Goal: Information Seeking & Learning: Learn about a topic

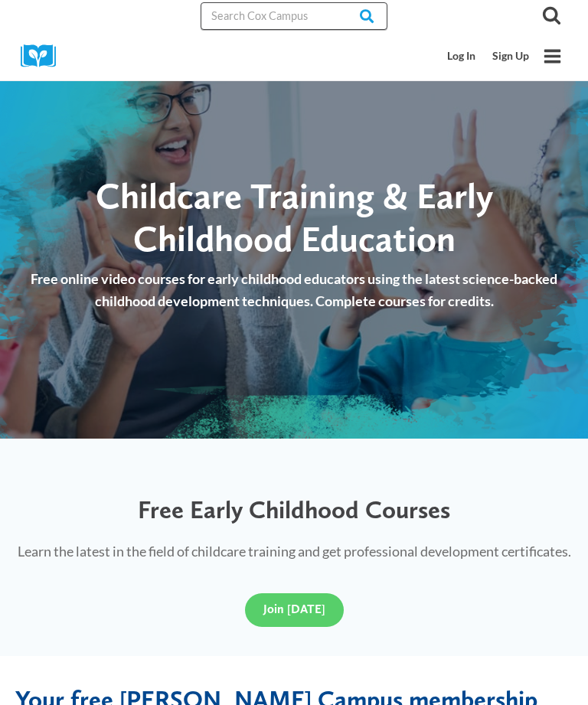
click at [282, 5] on input "Search in [URL][DOMAIN_NAME]" at bounding box center [294, 16] width 187 height 28
type input "Social emotional"
click at [347, 15] on input "Search" at bounding box center [358, 16] width 60 height 28
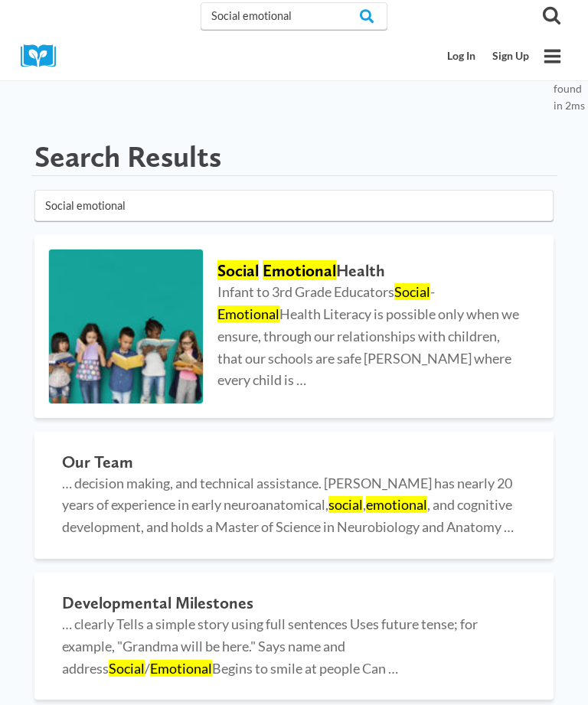
click at [491, 341] on span "Infant to 3rd Grade Educators Social - Emotional Health Literacy is possible on…" at bounding box center [368, 335] width 302 height 105
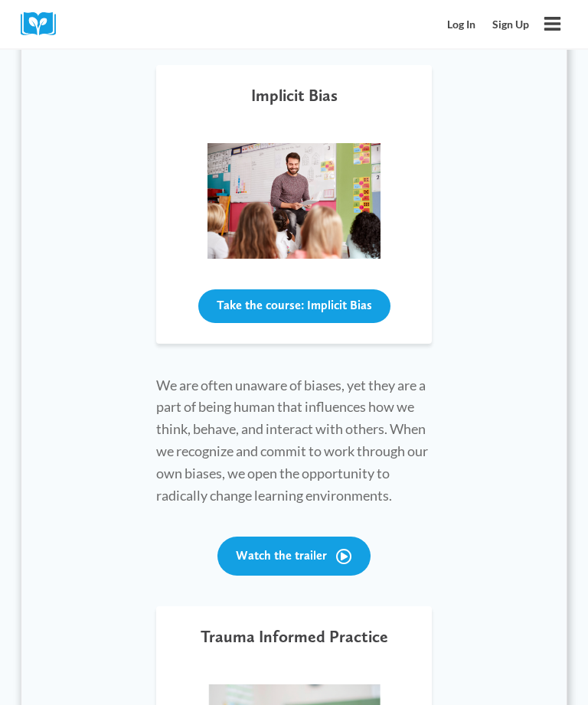
scroll to position [615, 0]
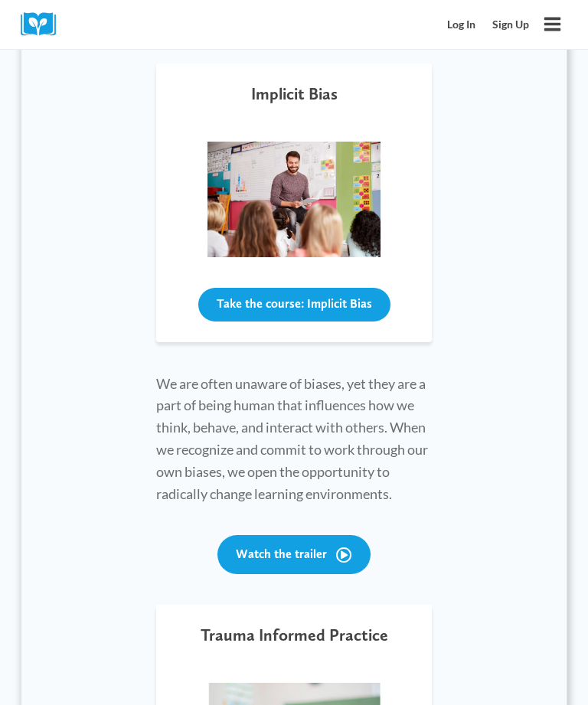
click at [351, 296] on button "Take the course: Implicit Bias" at bounding box center [294, 305] width 192 height 34
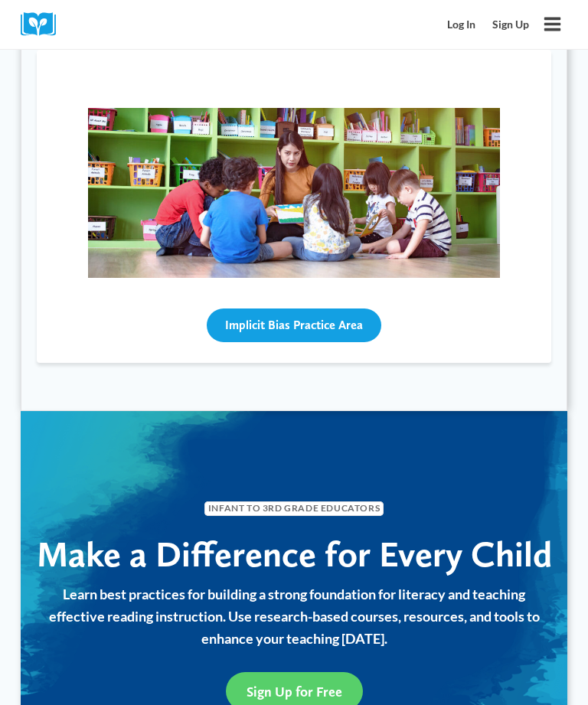
scroll to position [1749, 0]
click at [318, 309] on button "Implicit Bias Practice Area" at bounding box center [294, 326] width 174 height 34
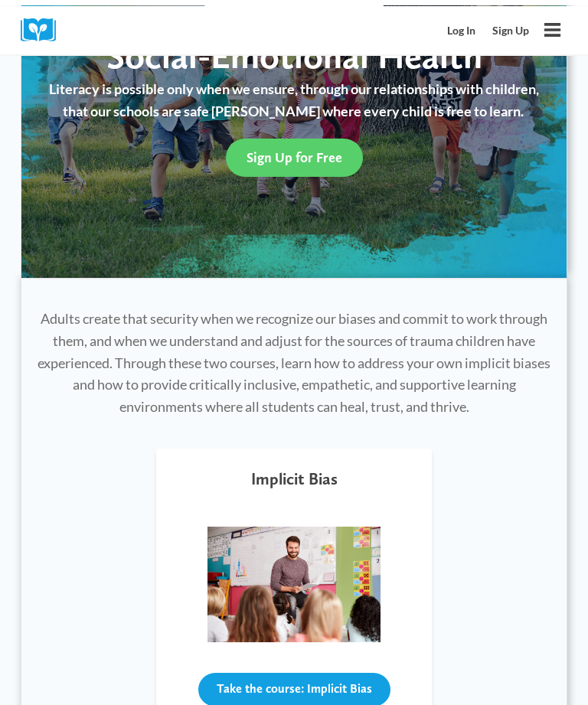
scroll to position [229, 0]
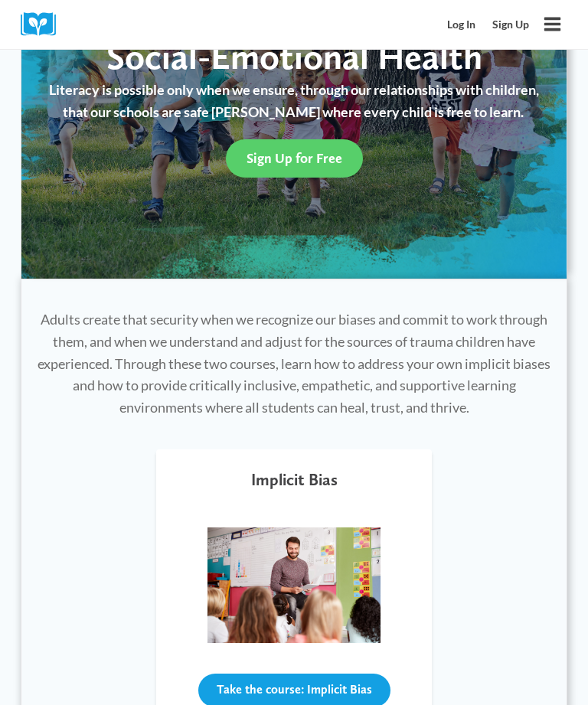
click at [303, 471] on h5 "Implicit Bias" at bounding box center [294, 480] width 86 height 20
